Goal: Information Seeking & Learning: Check status

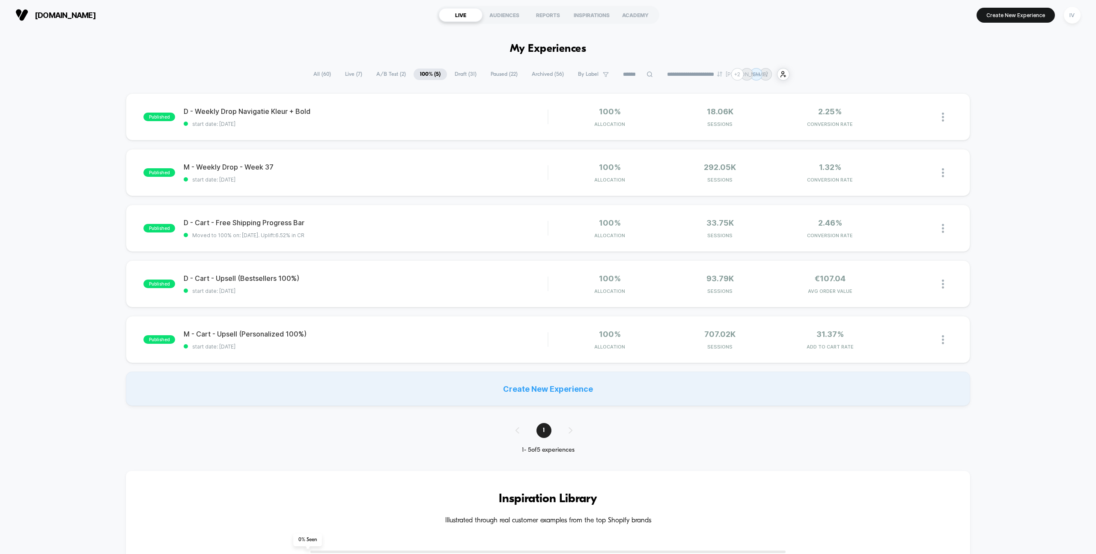
click at [391, 76] on span "A/B Test ( 2 )" at bounding box center [391, 74] width 42 height 12
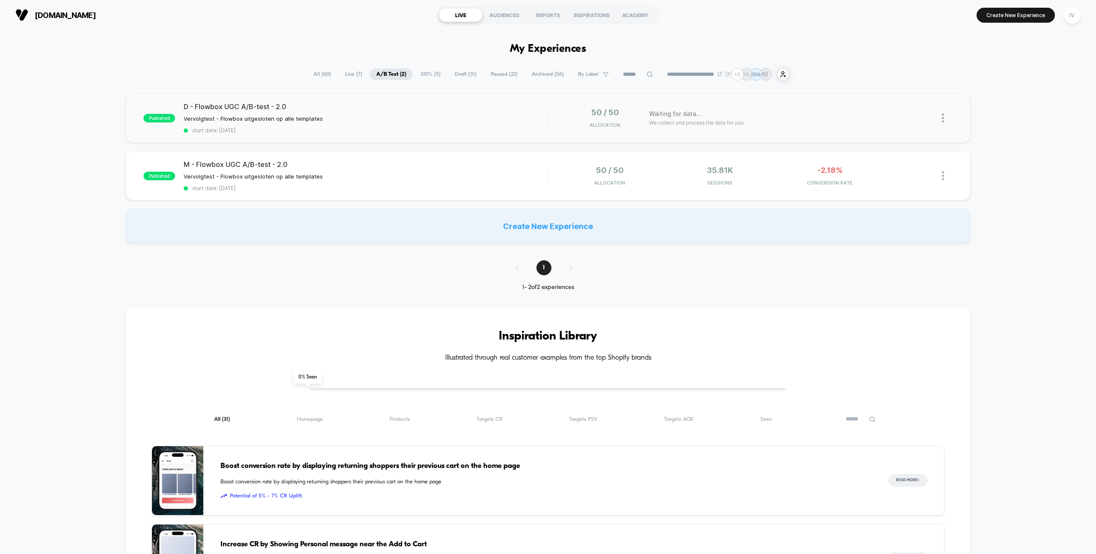
click at [402, 139] on div "published D - Flowbox UGC A/B-test - 2.0 Vervolgtest - Flowbox uitgesloten op a…" at bounding box center [548, 117] width 844 height 49
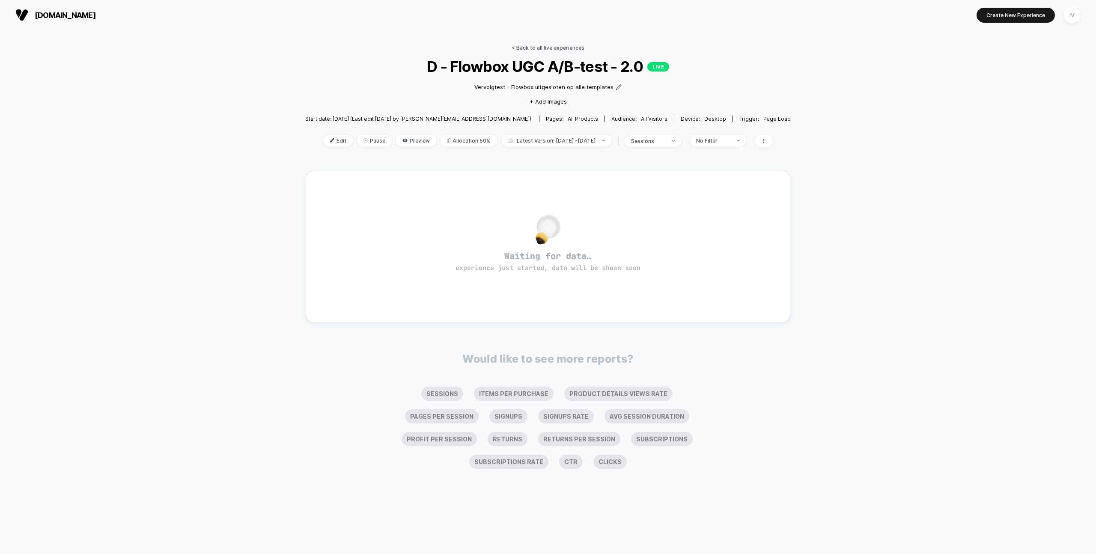
click at [536, 48] on link "< Back to all live experiences" at bounding box center [548, 48] width 73 height 6
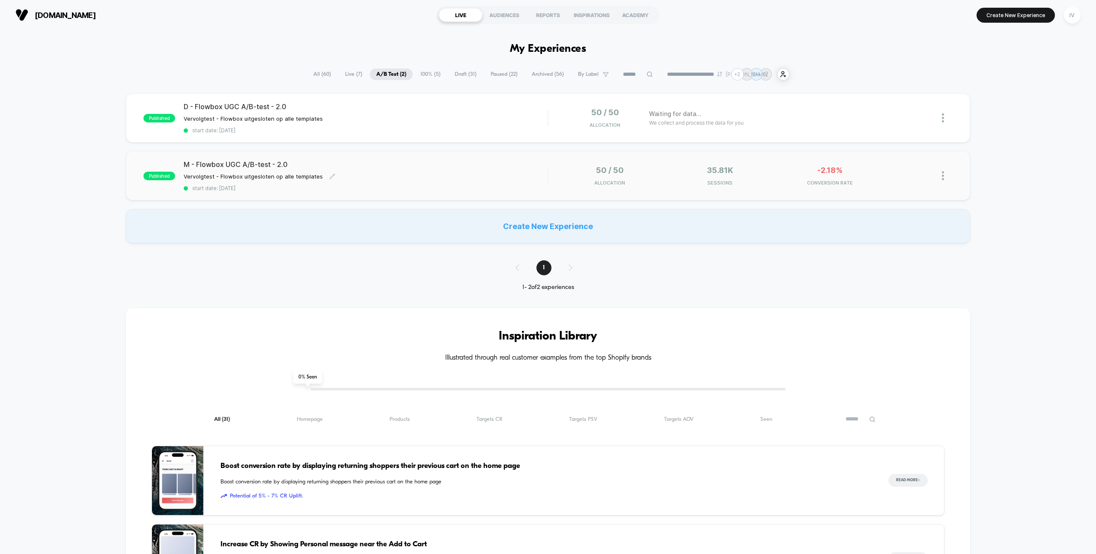
click at [416, 179] on div "M - Flowbox UGC A/B-test - 2.0 Vervolgtest - Flowbox uitgesloten op alle templa…" at bounding box center [366, 175] width 364 height 31
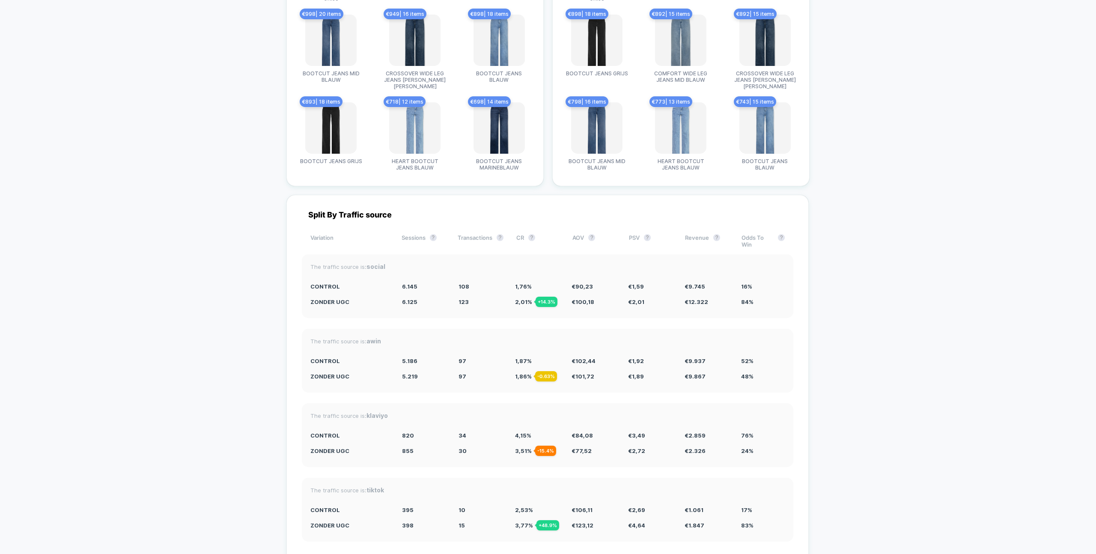
scroll to position [2477, 0]
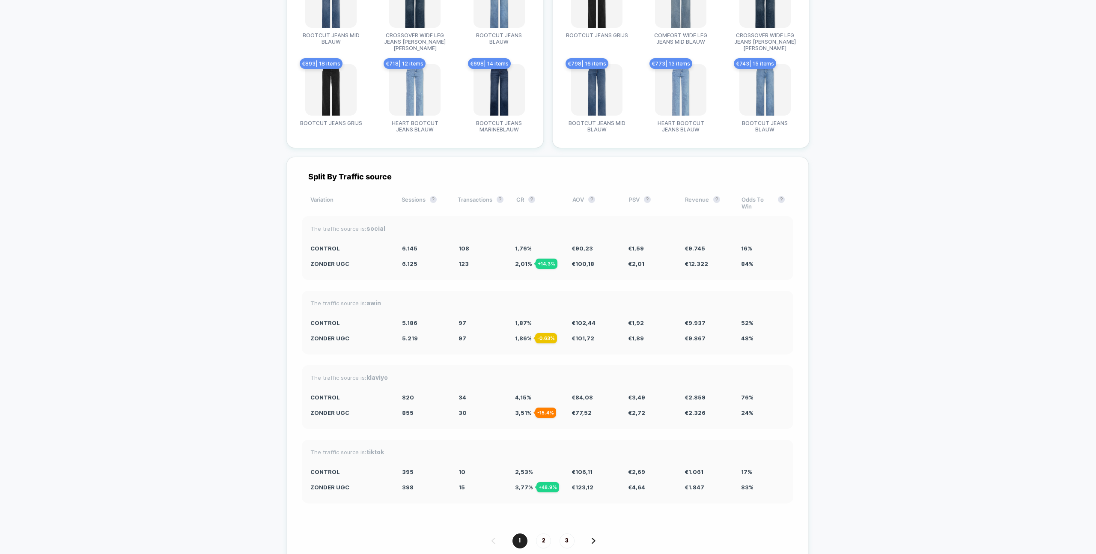
click at [536, 533] on div "1 2 3" at bounding box center [547, 540] width 491 height 15
click at [538, 533] on span "2" at bounding box center [543, 540] width 15 height 15
click at [565, 533] on span "3" at bounding box center [566, 540] width 15 height 15
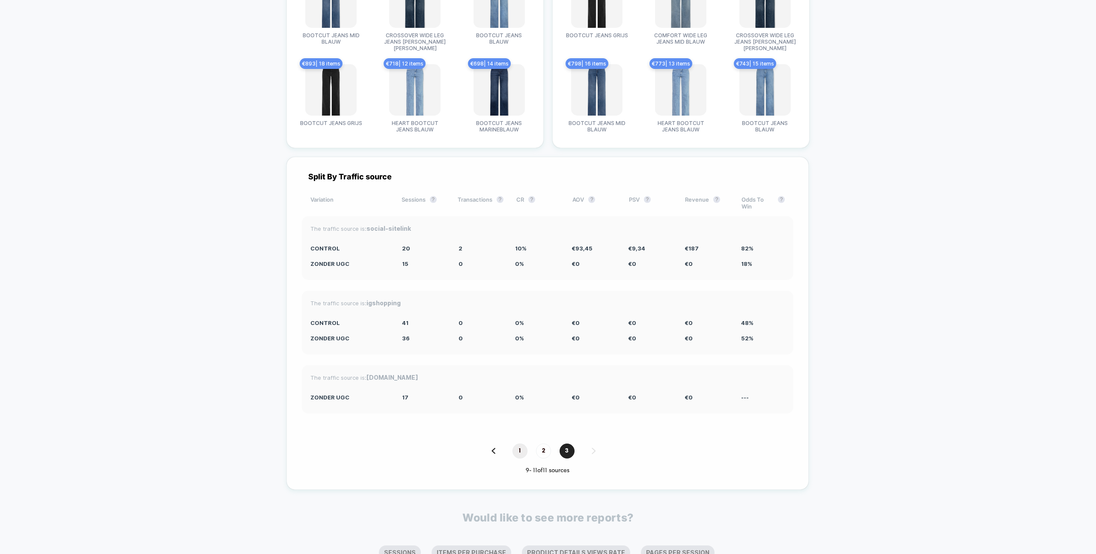
click at [512, 443] on span "1" at bounding box center [519, 450] width 15 height 15
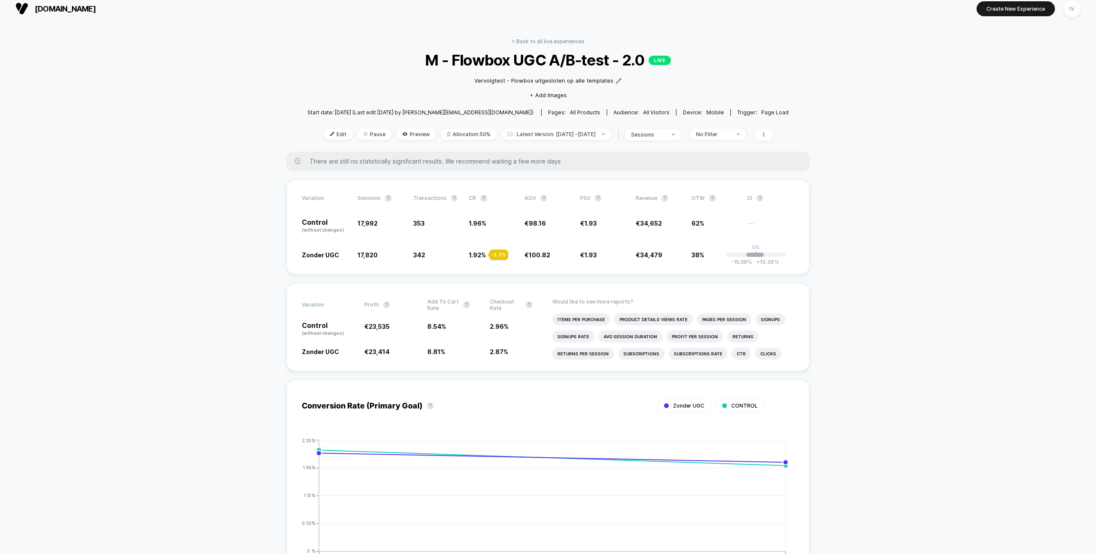
scroll to position [0, 0]
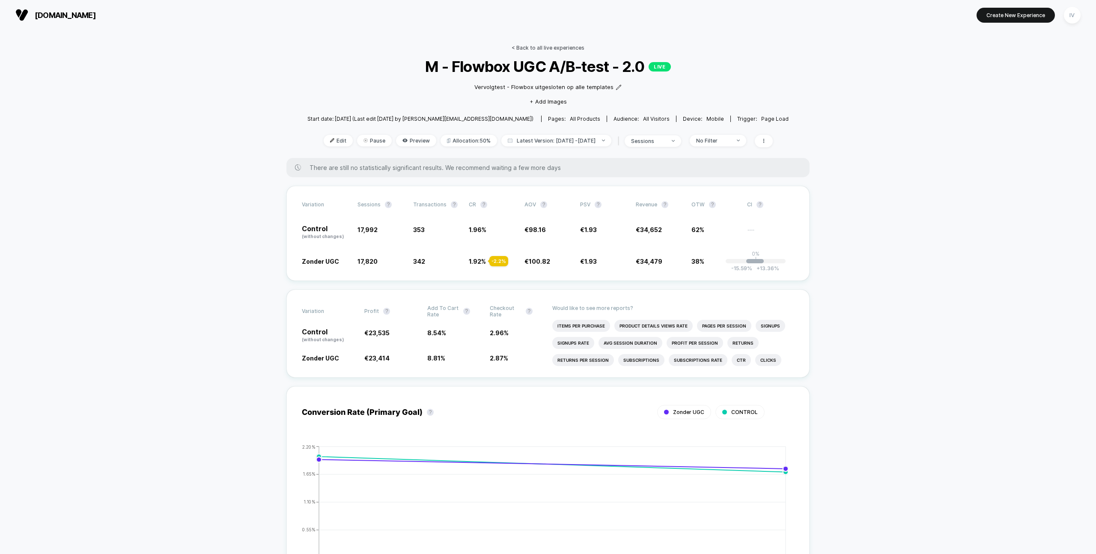
click at [553, 47] on link "< Back to all live experiences" at bounding box center [548, 48] width 73 height 6
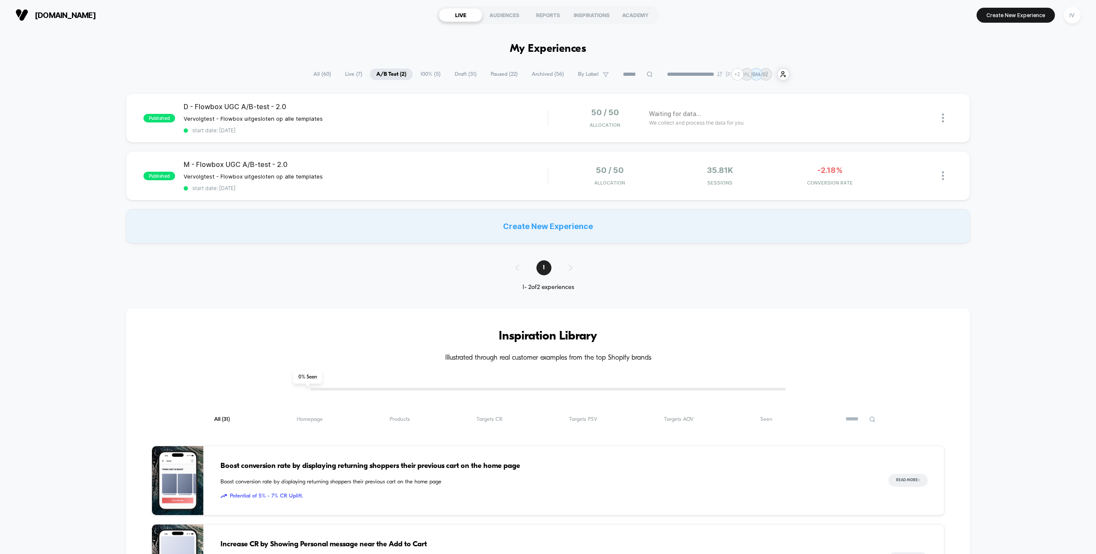
click at [500, 72] on span "Paused ( 22 )" at bounding box center [504, 74] width 40 height 12
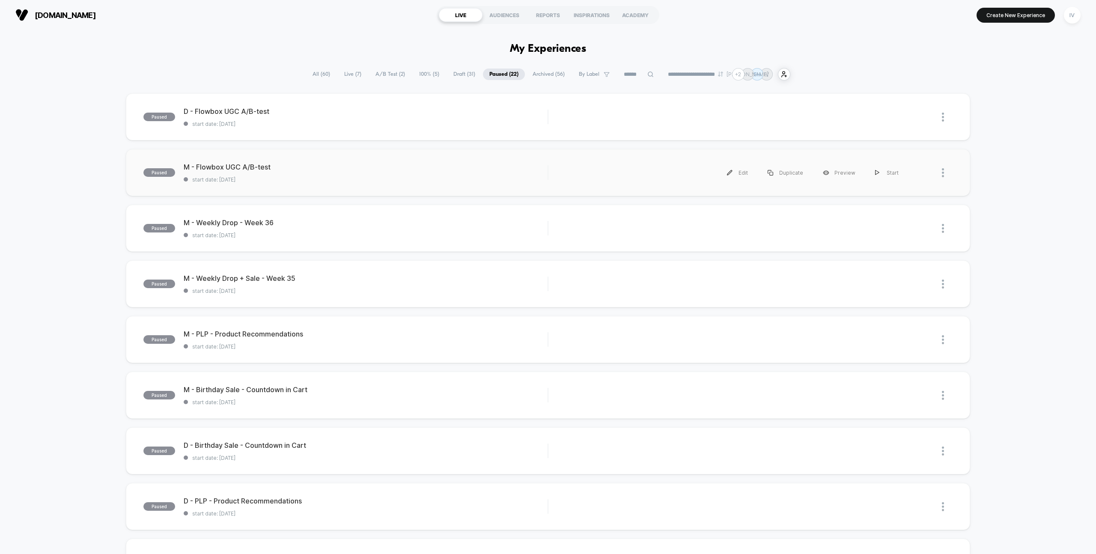
click at [342, 186] on div "paused M - Flowbox UGC A/B-test start date: [DATE] Edit Duplicate Preview Start" at bounding box center [548, 172] width 844 height 47
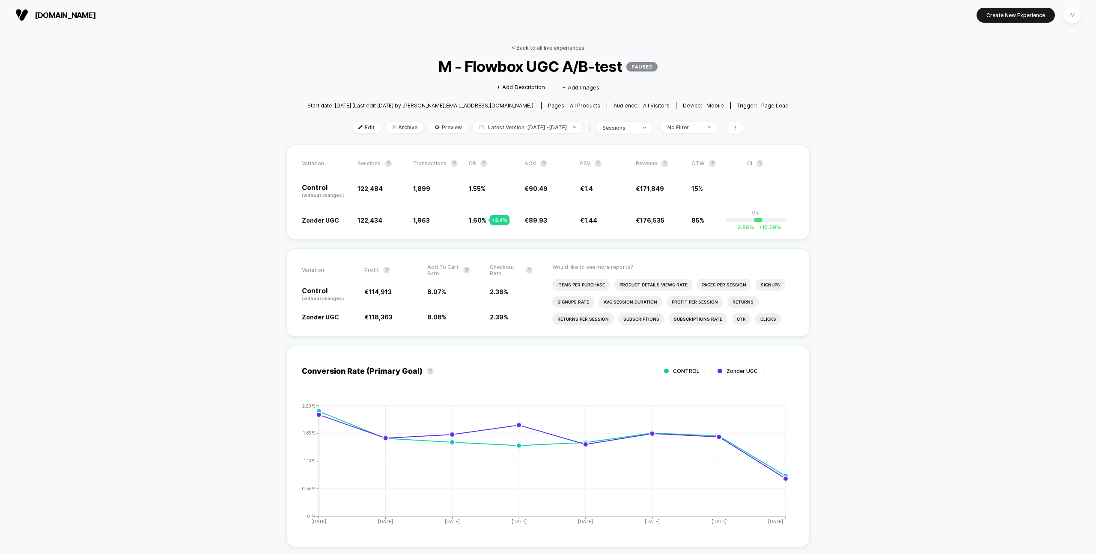
click at [580, 48] on link "< Back to all live experiences" at bounding box center [548, 48] width 73 height 6
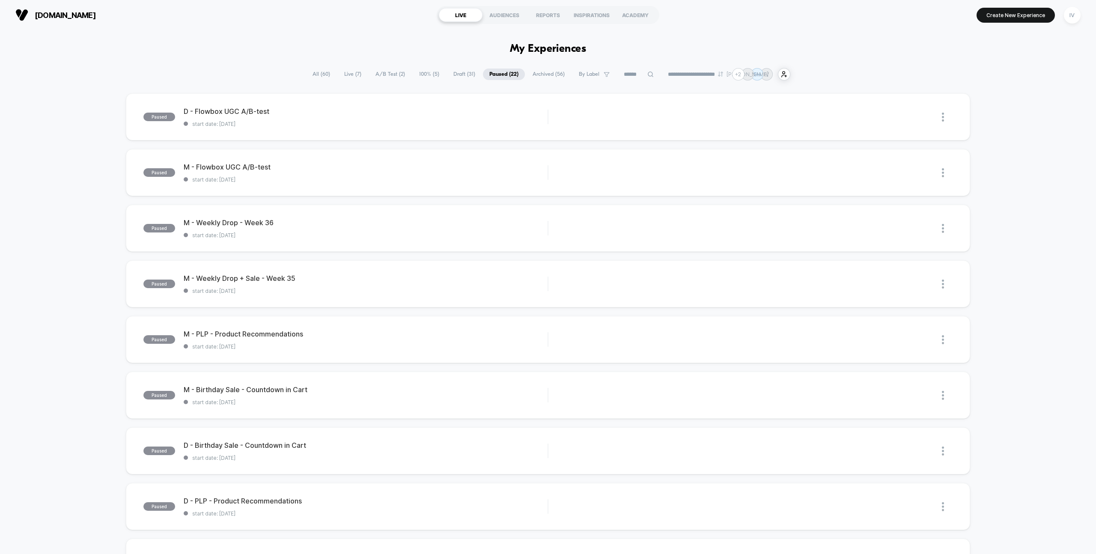
click at [396, 76] on span "A/B Test ( 2 )" at bounding box center [390, 74] width 42 height 12
